Goal: Check status: Check status

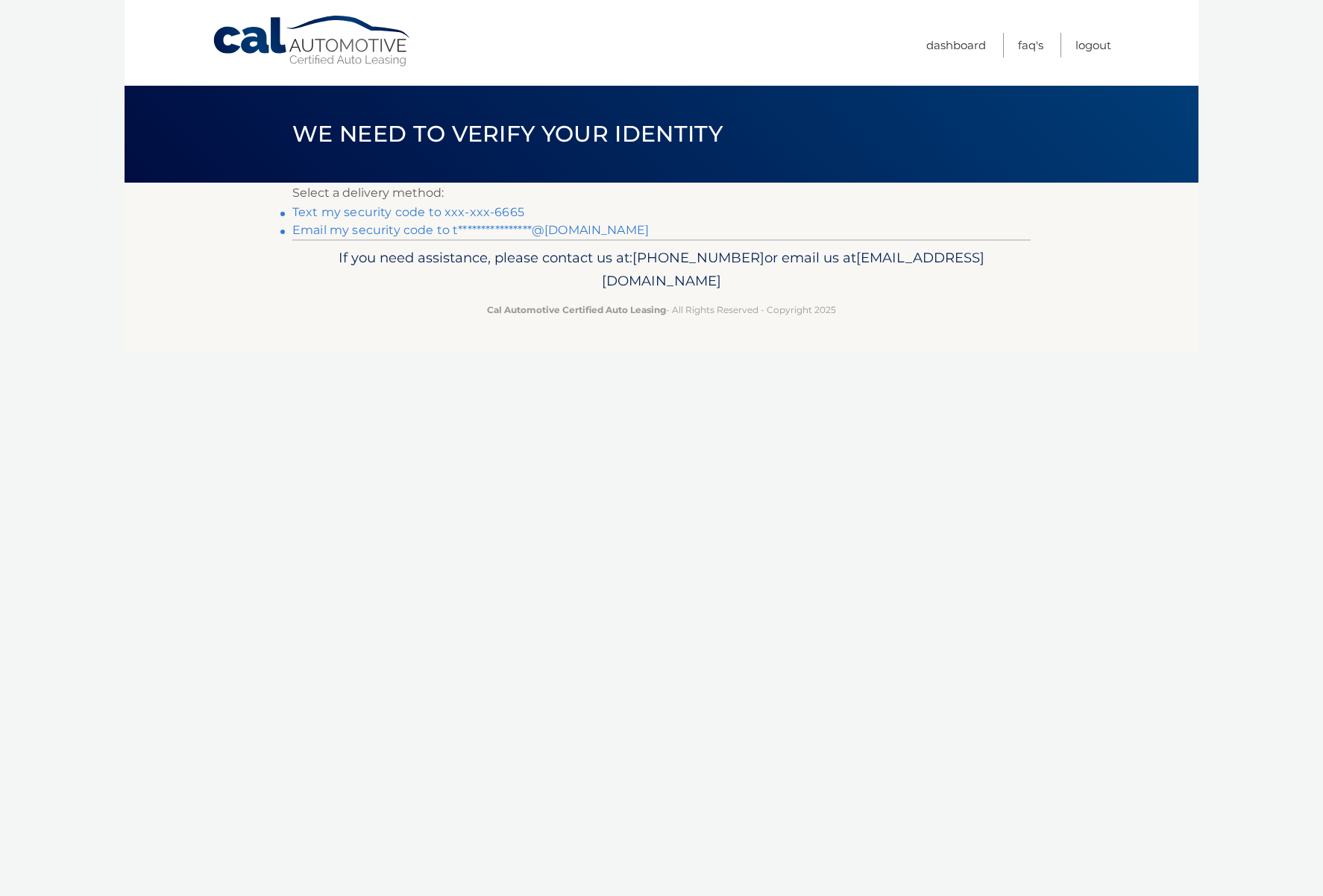
click at [427, 211] on link "Text my security code to xxx-xxx-6665" at bounding box center [408, 212] width 232 height 14
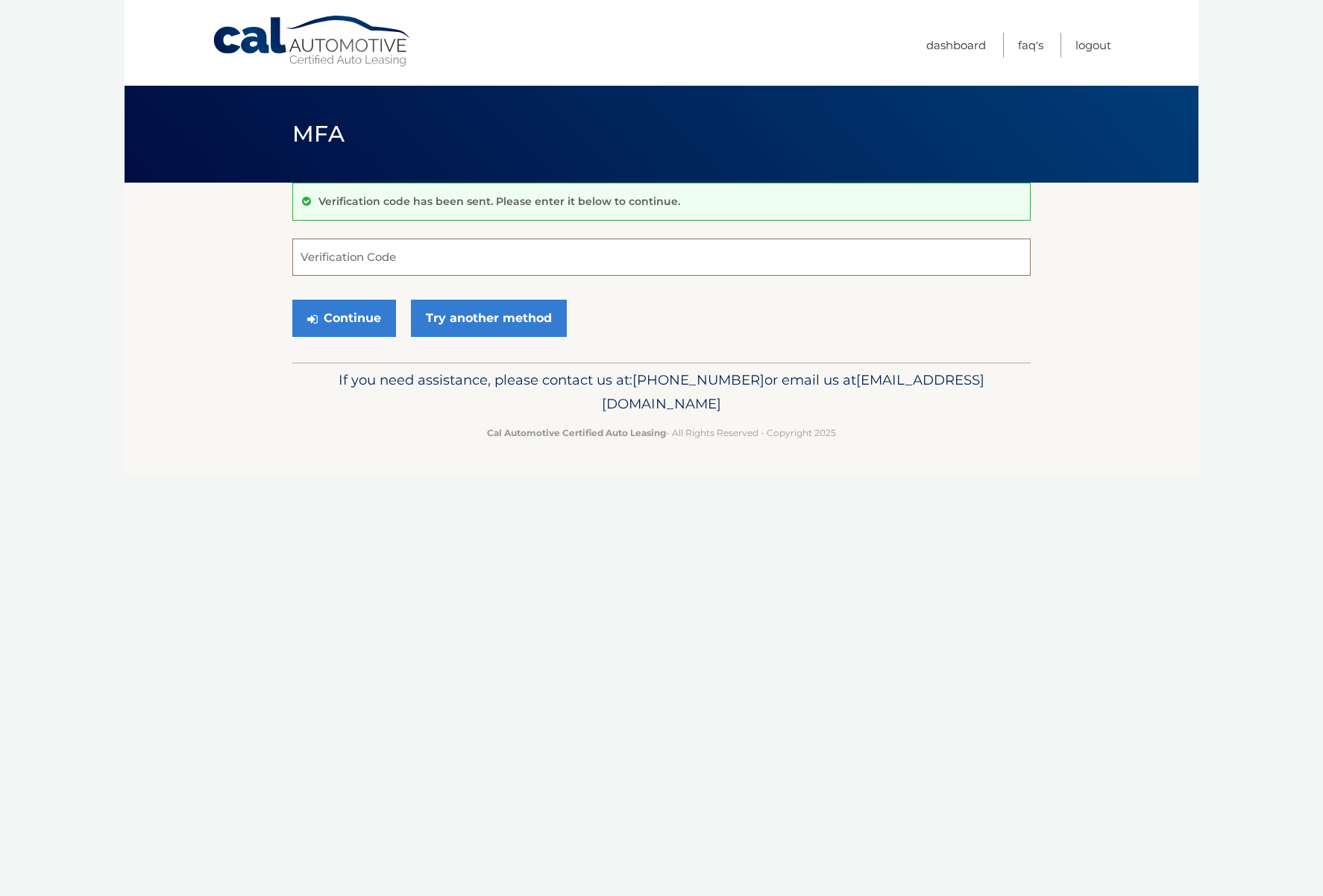
click at [396, 258] on input "Verification Code" at bounding box center [662, 257] width 738 height 38
type input "079780"
click at [332, 321] on button "Continue" at bounding box center [344, 318] width 104 height 38
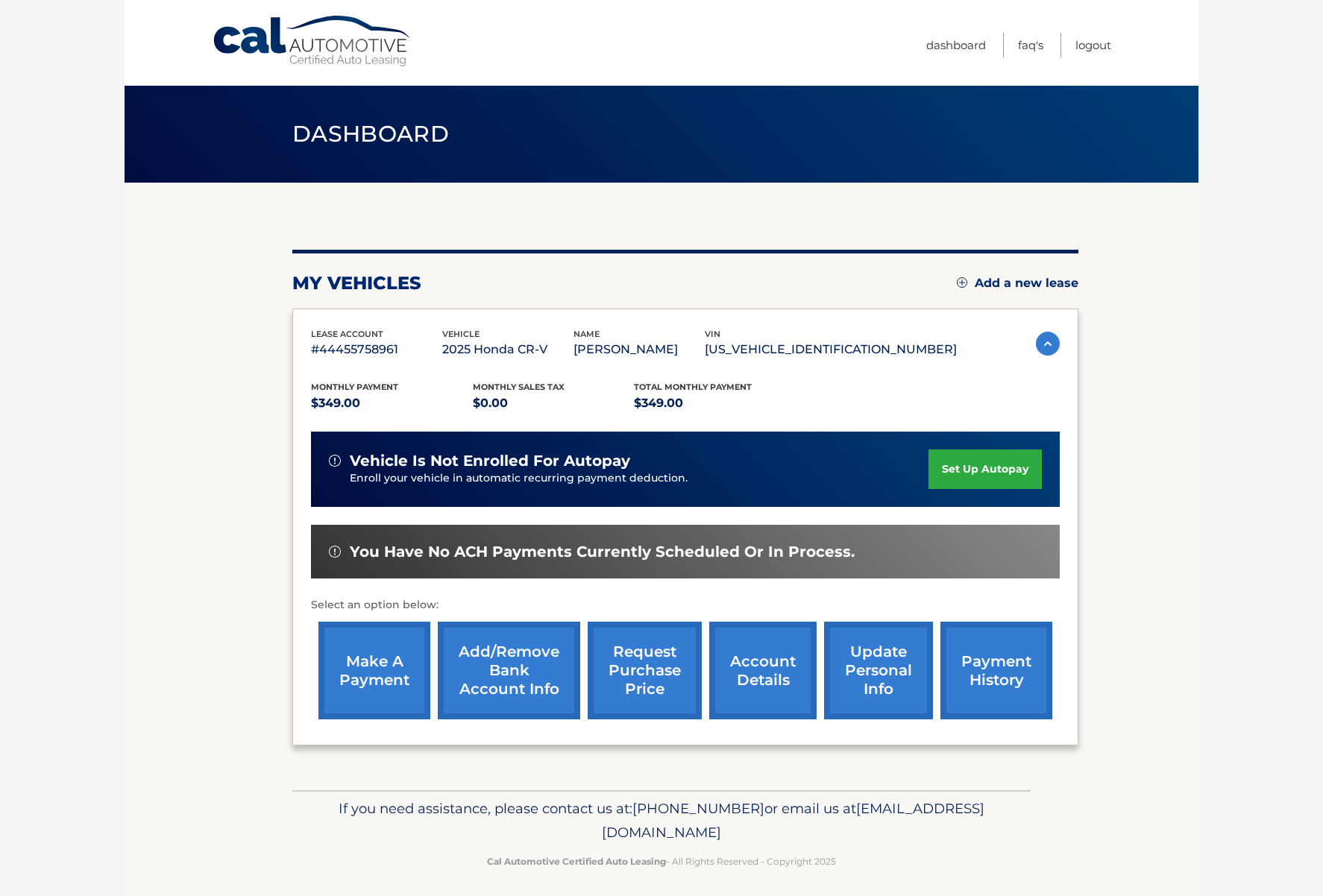
click at [991, 662] on link "payment history" at bounding box center [996, 670] width 112 height 97
